Goal: Information Seeking & Learning: Learn about a topic

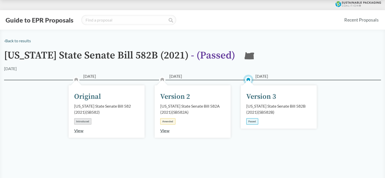
click at [80, 130] on link "View" at bounding box center [78, 130] width 9 height 5
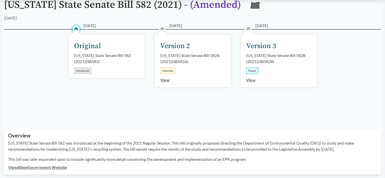
scroll to position [51, 0]
click at [162, 81] on link "View" at bounding box center [164, 79] width 9 height 5
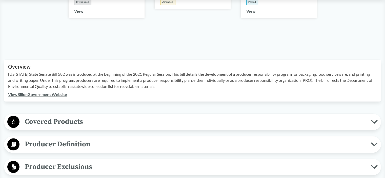
scroll to position [152, 0]
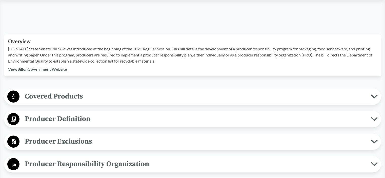
click at [135, 91] on span "Covered Products" at bounding box center [196, 96] width 352 height 11
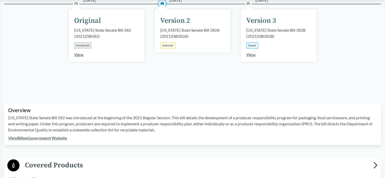
scroll to position [0, 0]
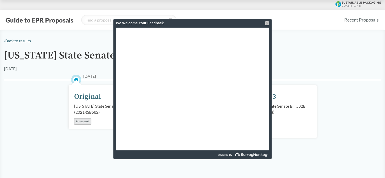
click at [266, 23] on div at bounding box center [267, 23] width 4 height 4
